Goal: Task Accomplishment & Management: Use online tool/utility

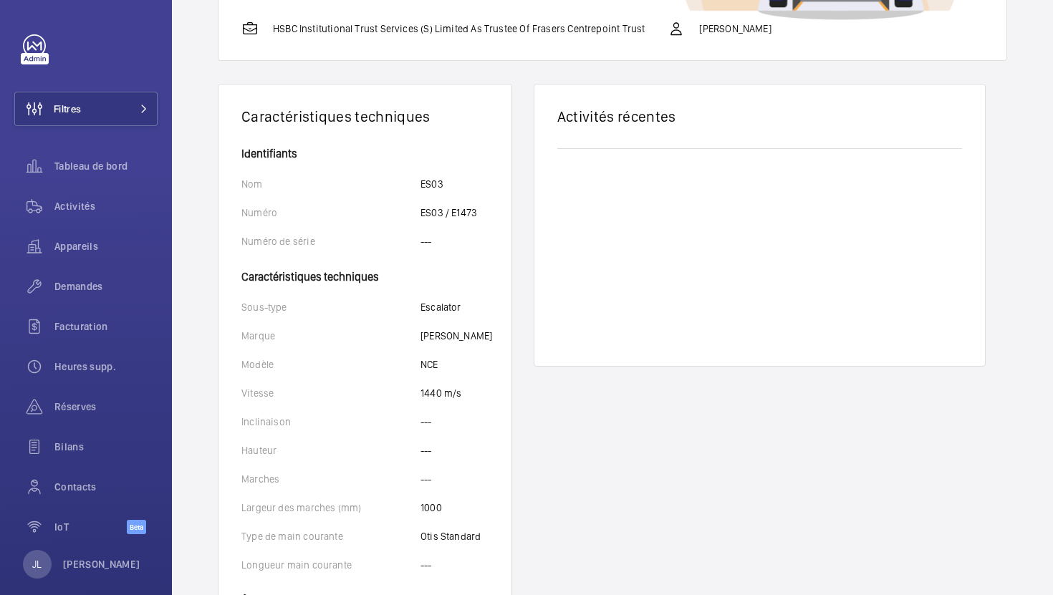
scroll to position [495, 0]
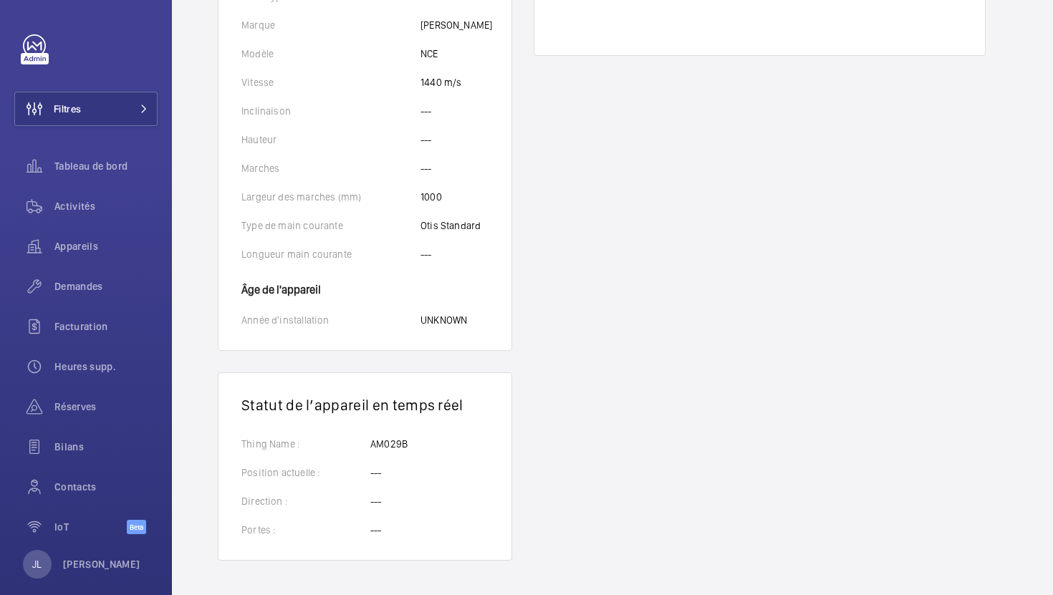
drag, startPoint x: 414, startPoint y: 442, endPoint x: 361, endPoint y: 443, distance: 53.0
click at [361, 443] on div "Thing Name : AM029B" at bounding box center [364, 444] width 247 height 14
copy div "AM029B"
